Goal: Find specific page/section: Find specific page/section

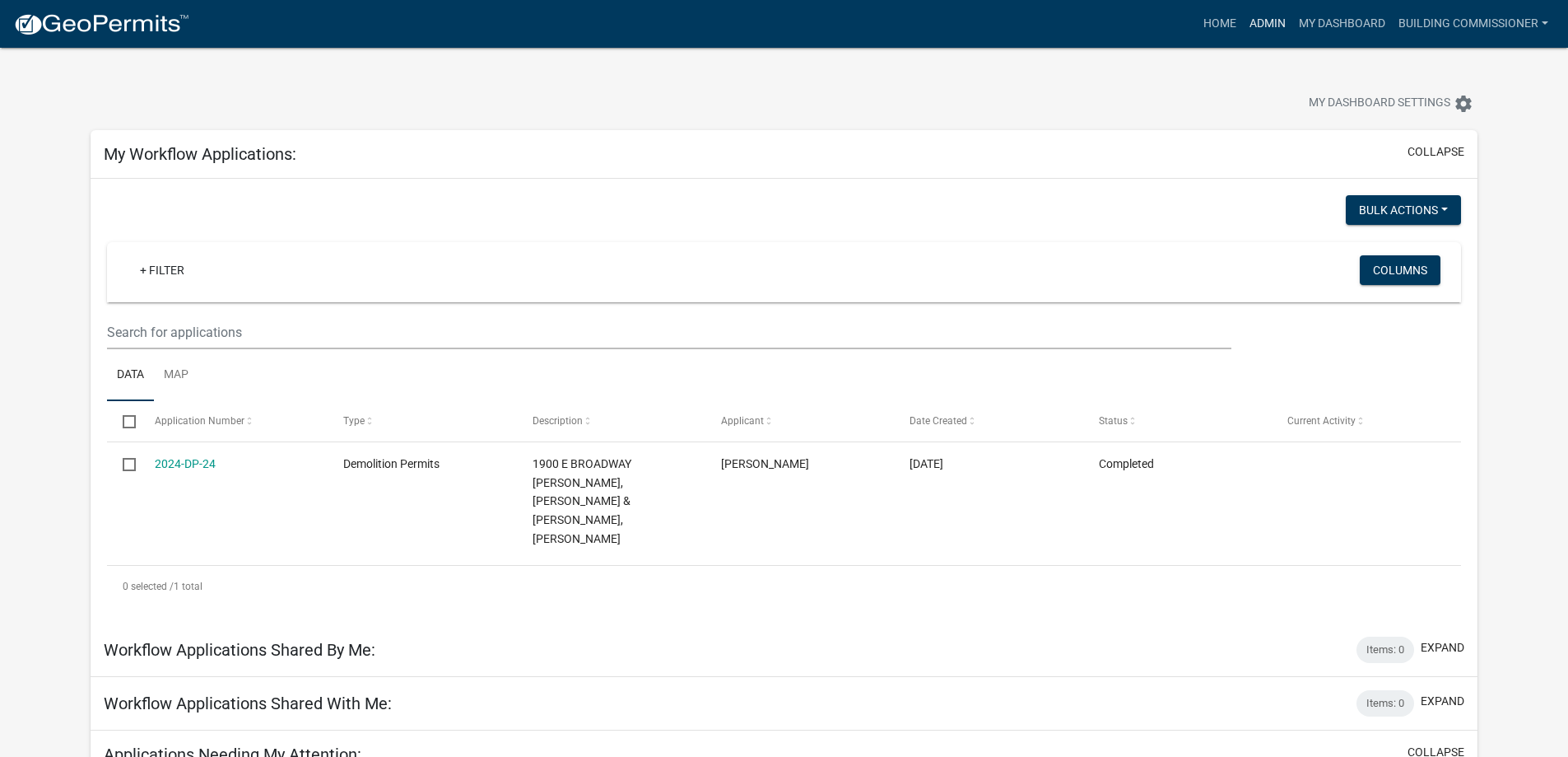
click at [1271, 20] on link "Admin" at bounding box center [1268, 24] width 50 height 31
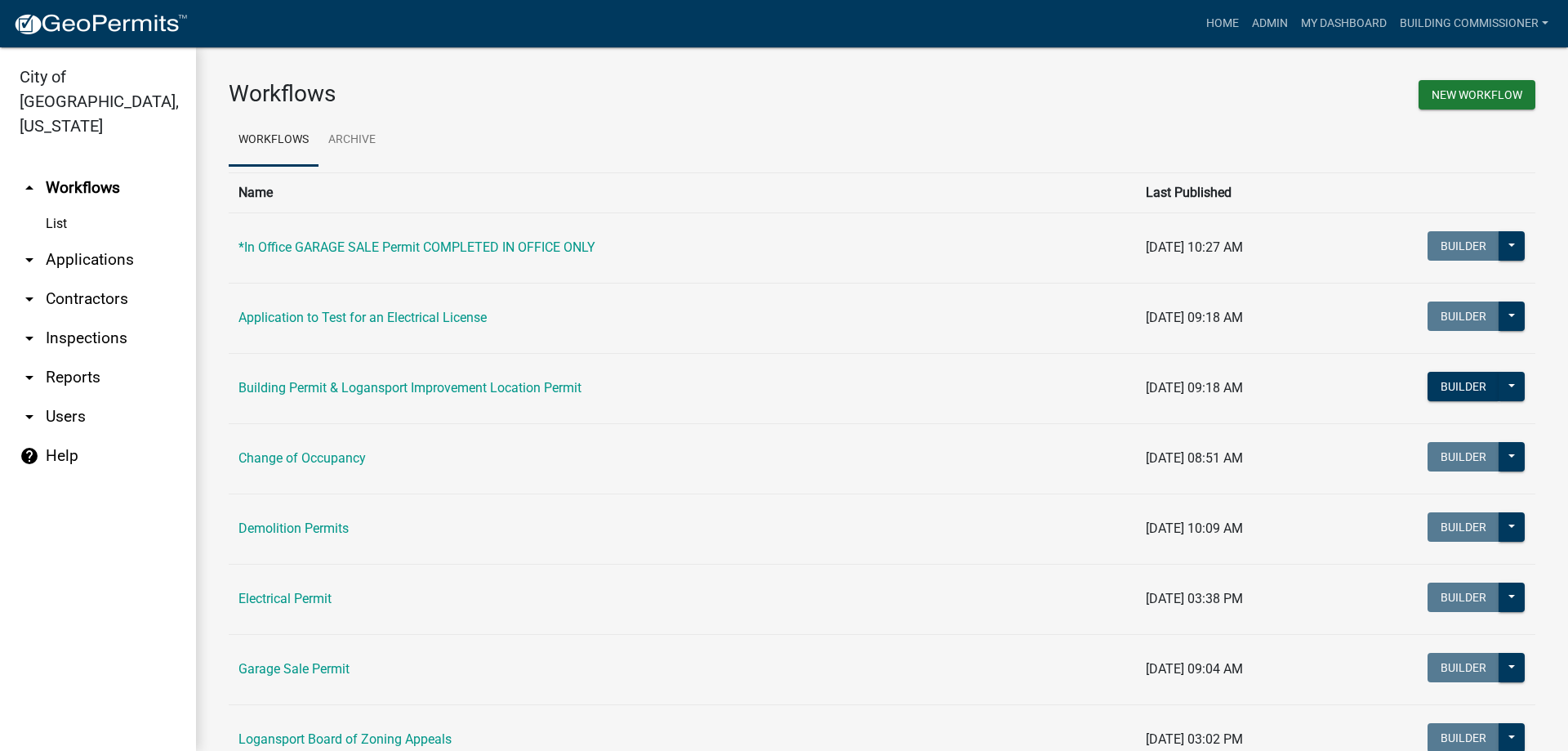
click at [82, 240] on link "arrow_drop_down Applications" at bounding box center [98, 259] width 196 height 39
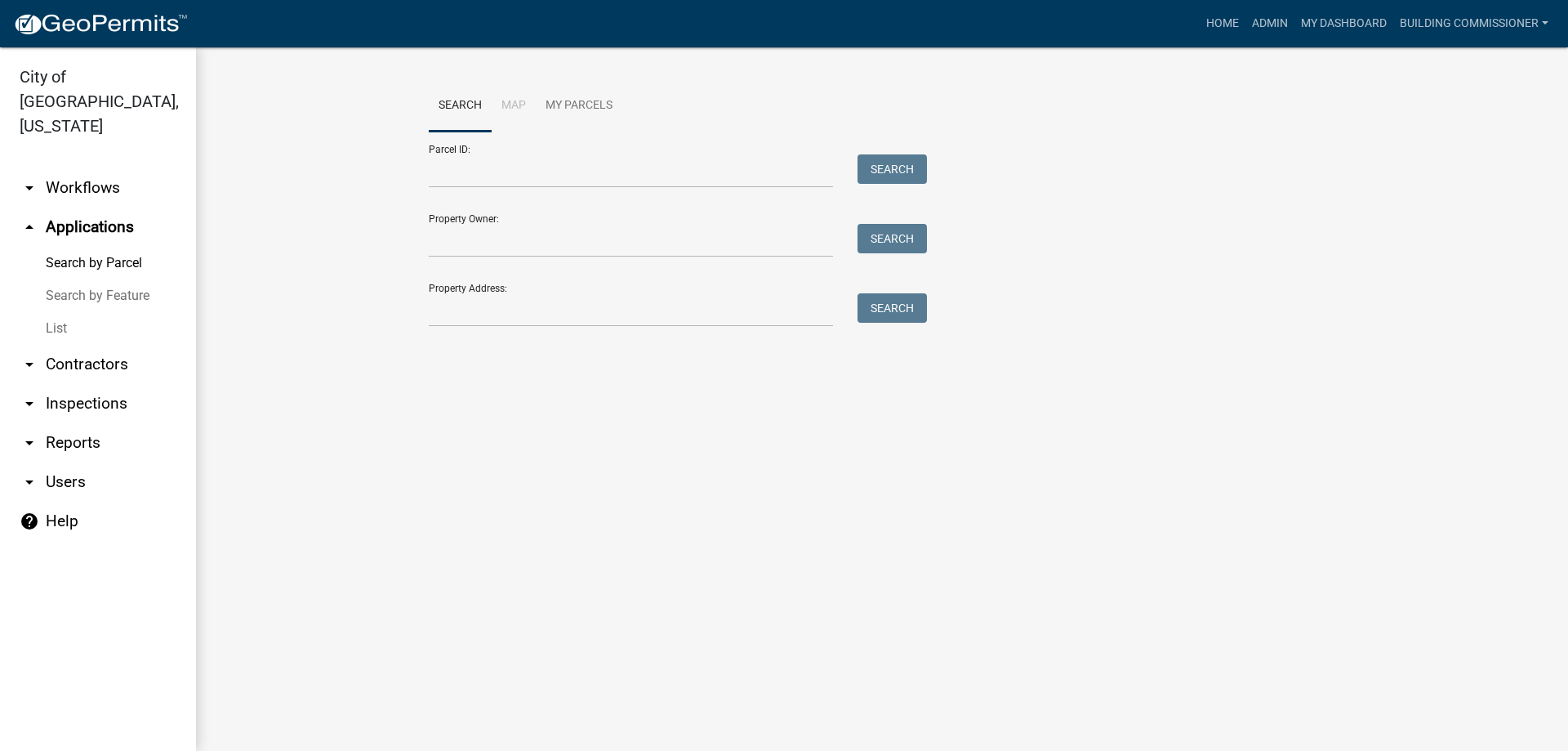
click at [59, 312] on link "List" at bounding box center [98, 328] width 196 height 33
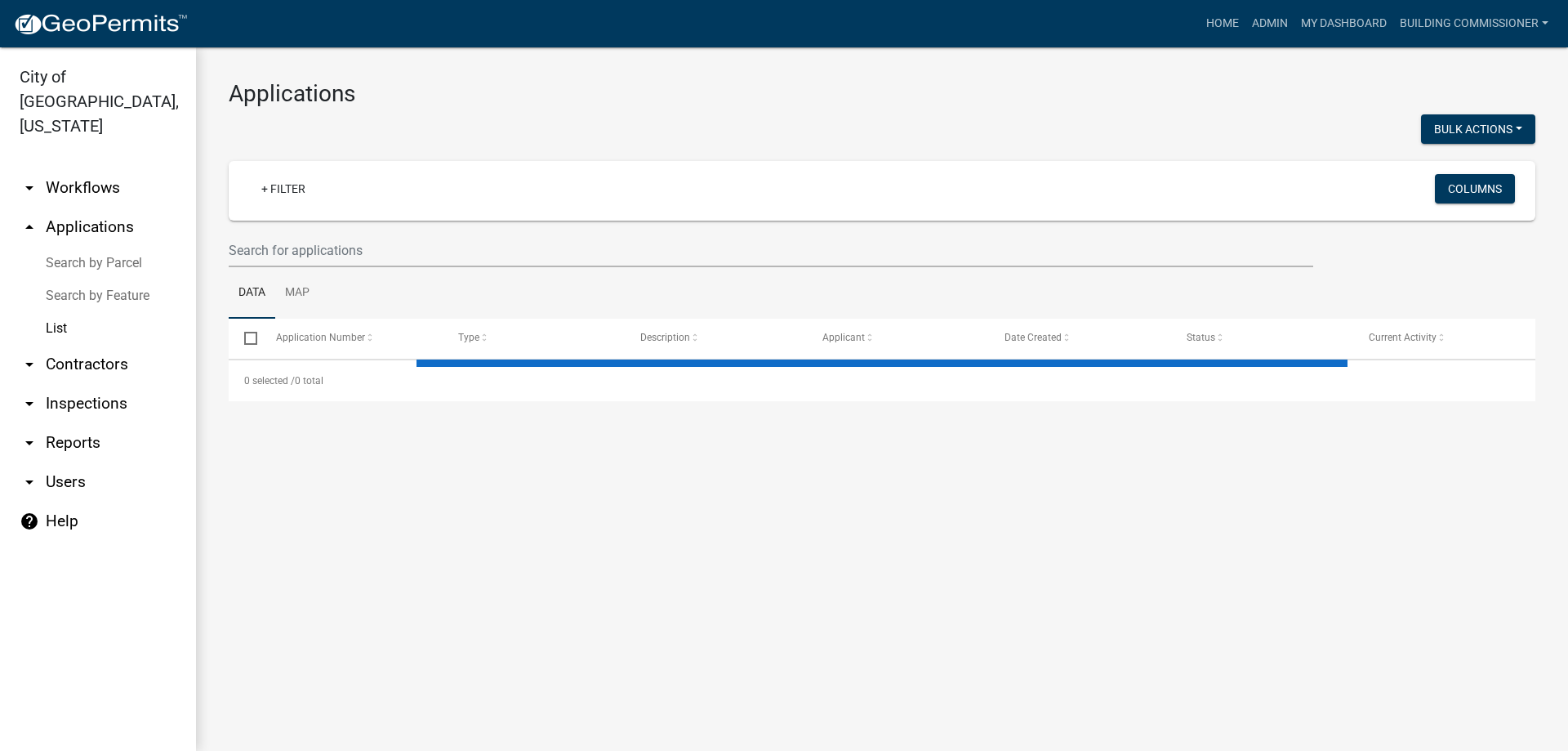
select select "3: 100"
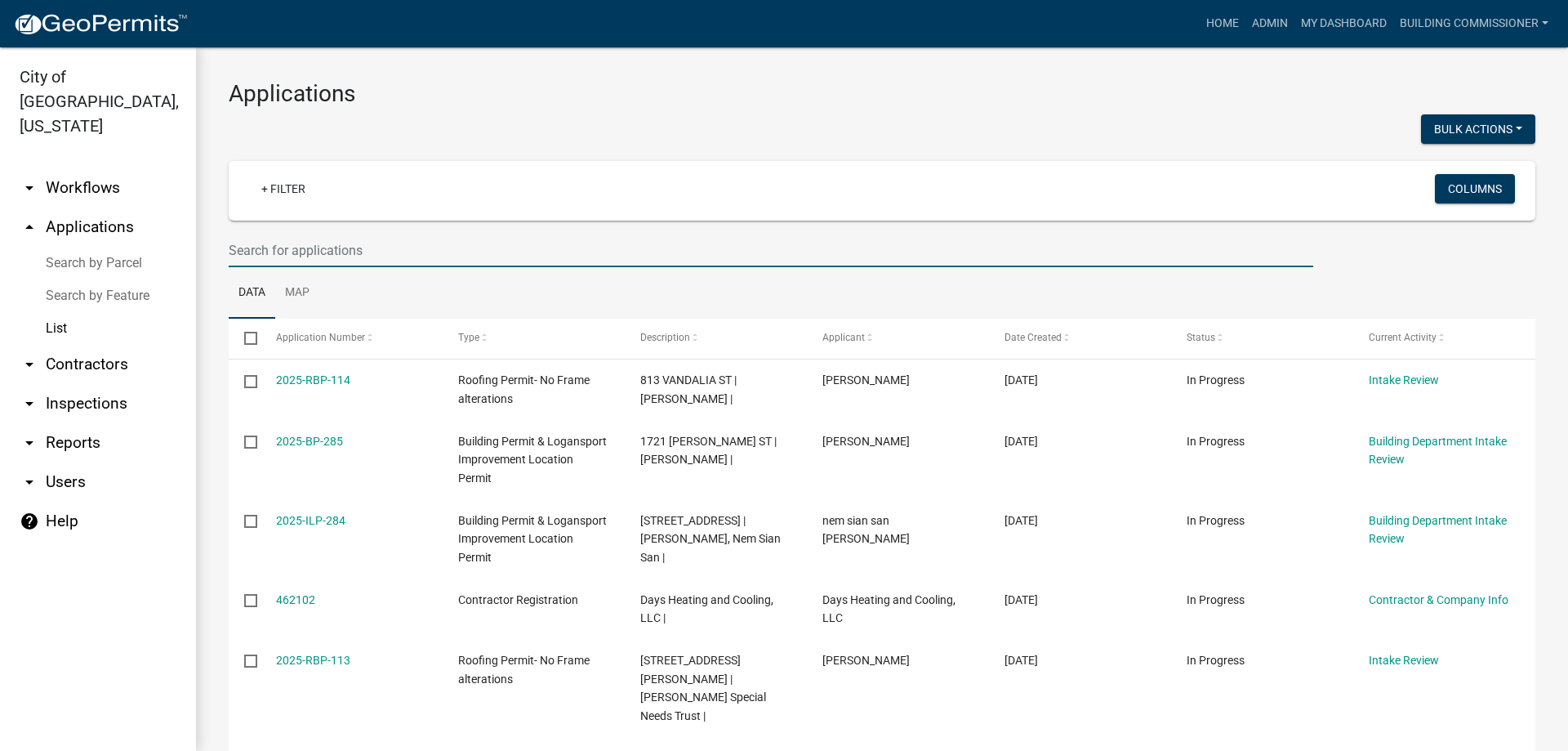
click at [323, 248] on input "text" at bounding box center [771, 250] width 1085 height 33
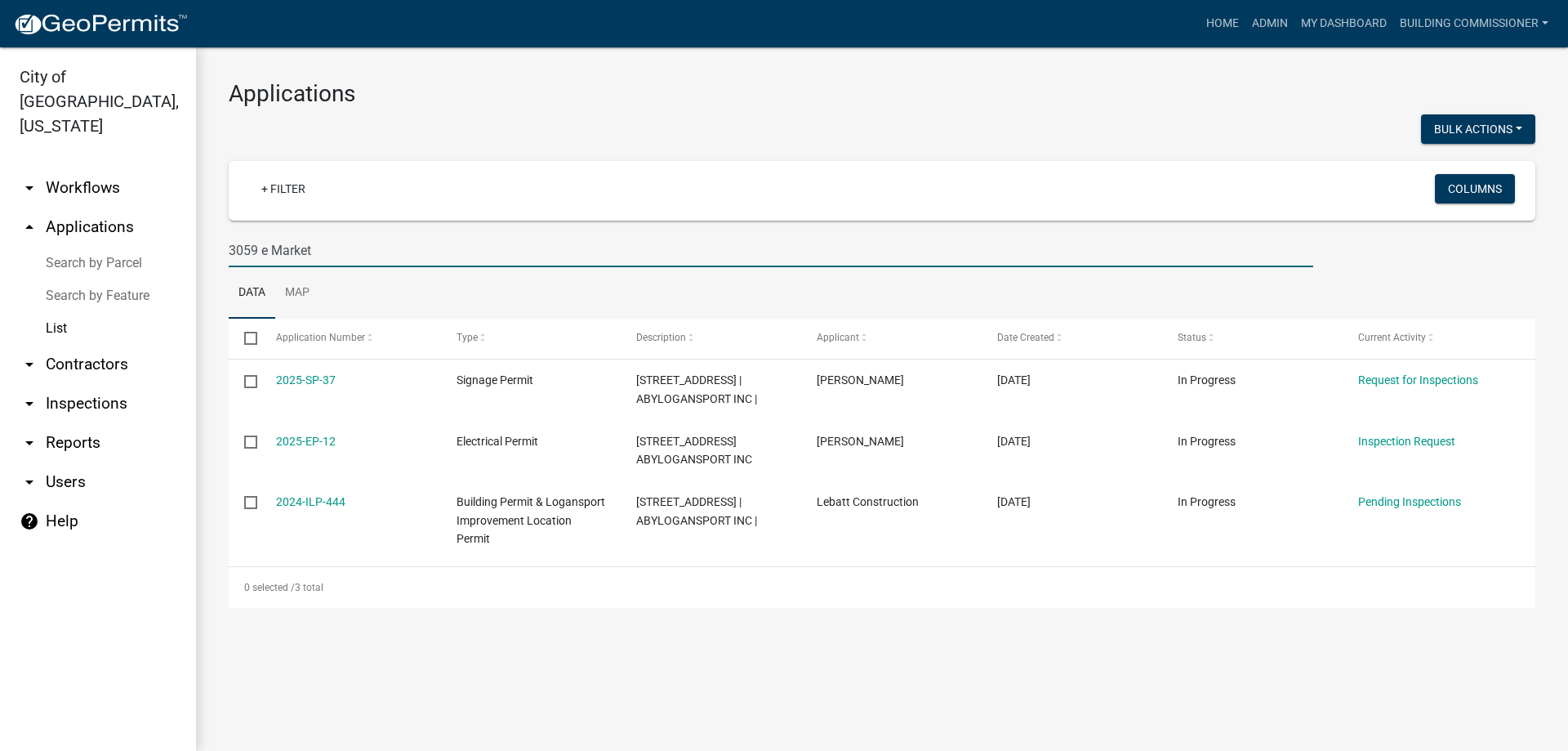
type input "3059 e Market"
